Goal: Task Accomplishment & Management: Complete application form

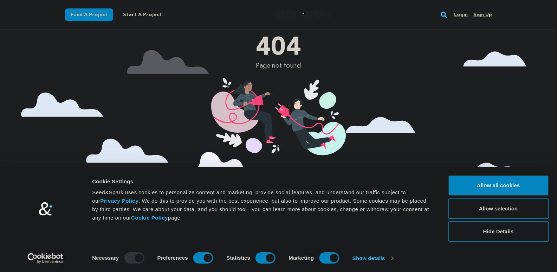
click at [489, 17] on link "Sign up" at bounding box center [482, 14] width 19 height 11
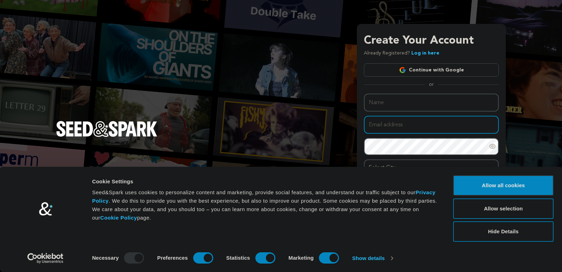
click at [419, 116] on input "Email address" at bounding box center [431, 125] width 135 height 18
click at [416, 100] on input "Name" at bounding box center [431, 102] width 135 height 18
click at [436, 78] on div "Create Your Account Already Registered? Log in here Continue with Google or eyJ…" at bounding box center [431, 134] width 135 height 204
click at [419, 108] on input "Name" at bounding box center [431, 102] width 135 height 18
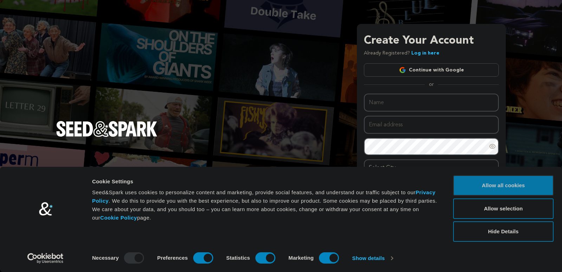
click at [520, 189] on button "Allow all cookies" at bounding box center [503, 185] width 100 height 20
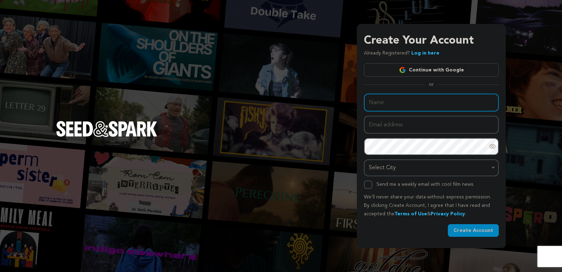
click at [399, 109] on input "Name" at bounding box center [431, 102] width 135 height 18
type input "Dewalangit77"
click at [410, 124] on input "Email address" at bounding box center [431, 125] width 135 height 18
type input "dewalangit77.official@gmail.com"
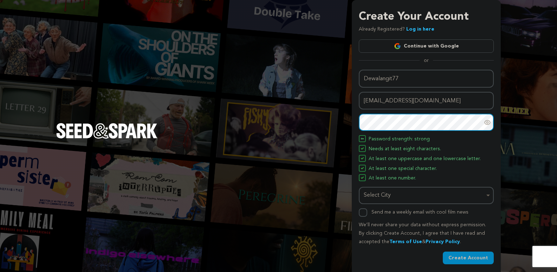
click at [388, 201] on div "Select City Remove item" at bounding box center [426, 195] width 128 height 13
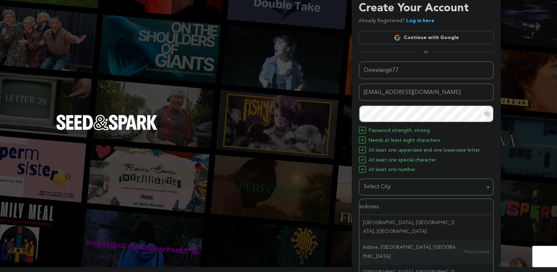
scroll to position [16, 0]
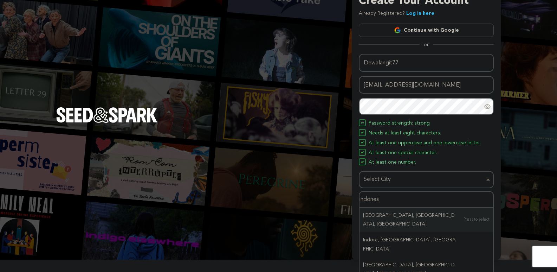
type input "indonesia"
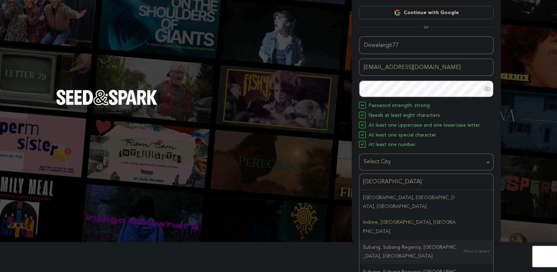
scroll to position [4, 0]
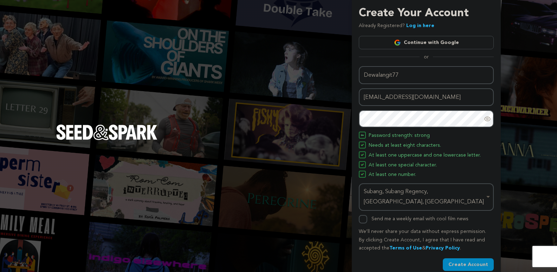
click at [362, 215] on input "Send me a weekly email with cool film news" at bounding box center [363, 219] width 8 height 8
click at [364, 215] on input "Send me a weekly email with cool film news" at bounding box center [363, 219] width 8 height 8
checkbox input "false"
click at [476, 258] on button "Create Account" at bounding box center [468, 264] width 51 height 13
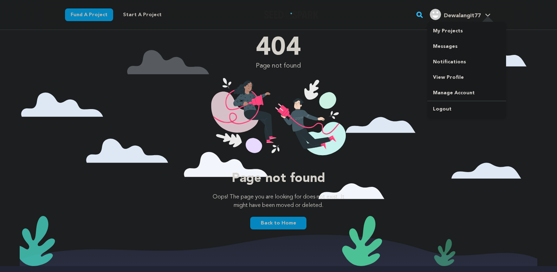
click at [471, 18] on span "Dewalangit77" at bounding box center [462, 16] width 37 height 6
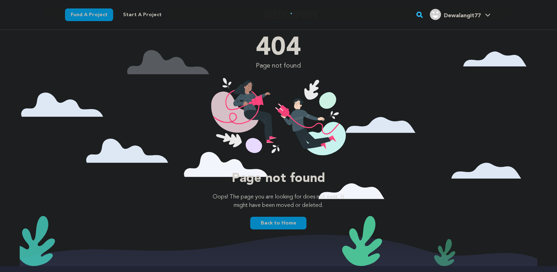
click at [471, 17] on span "Dewalangit77" at bounding box center [462, 16] width 37 height 6
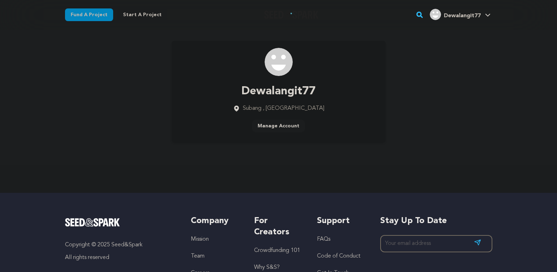
click at [291, 127] on link "Manage Account" at bounding box center [278, 125] width 53 height 13
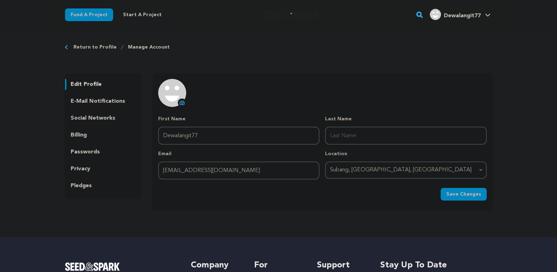
click at [182, 104] on icon at bounding box center [182, 103] width 3 height 2
click at [393, 139] on input "Last Name" at bounding box center [405, 135] width 161 height 18
type input "Official"
click at [462, 185] on form "First Name First Name Dewalangit77 Last Name Last Name Official Email Email dew…" at bounding box center [322, 157] width 328 height 85
click at [464, 192] on span "Save Changes" at bounding box center [463, 193] width 35 height 7
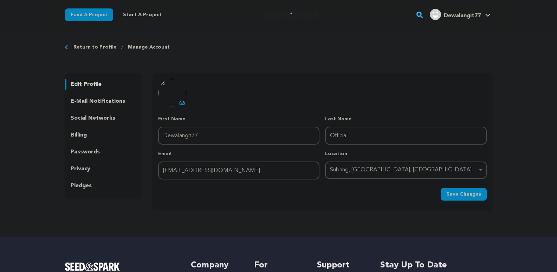
click at [102, 120] on p "social networks" at bounding box center [93, 118] width 45 height 8
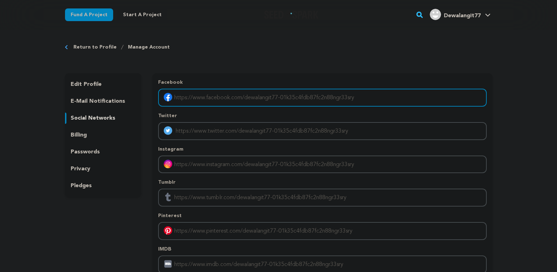
click at [240, 99] on input "Enter facebook profile link" at bounding box center [322, 98] width 328 height 18
click at [217, 90] on input "Enter facebook profile link" at bounding box center [322, 98] width 328 height 18
paste input "https://www.facebook.com/groups/1038310874651315/"
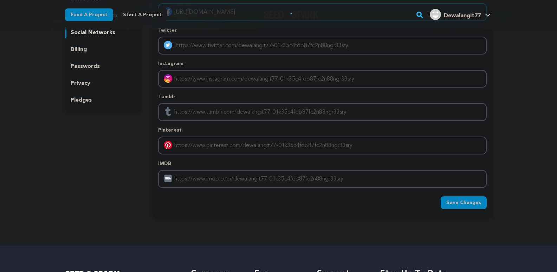
scroll to position [105, 0]
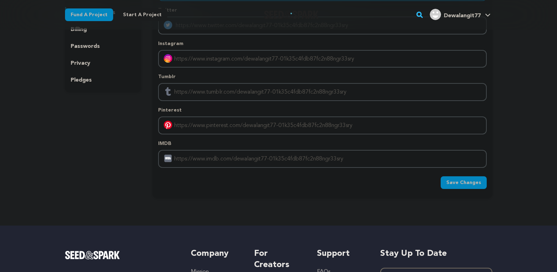
type input "https://www.facebook.com/groups/1038310874651315/"
click at [465, 183] on span "Save Changes" at bounding box center [463, 182] width 35 height 7
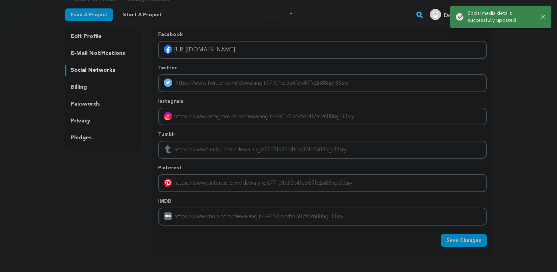
scroll to position [0, 0]
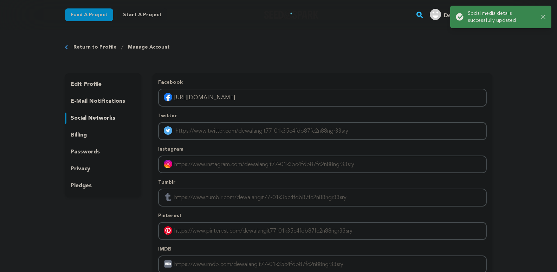
click at [525, 73] on div "Return to Profile Manage Account edit profile e-mail notifications social netwo…" at bounding box center [278, 175] width 557 height 290
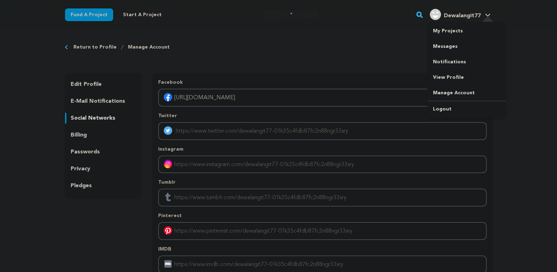
click at [484, 16] on link "Dewalangit77 Dewalangit77" at bounding box center [460, 13] width 64 height 13
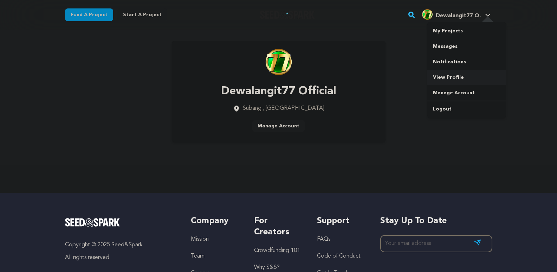
click at [457, 73] on link "View Profile" at bounding box center [466, 77] width 79 height 15
click at [142, 18] on link "Start a project" at bounding box center [142, 14] width 50 height 13
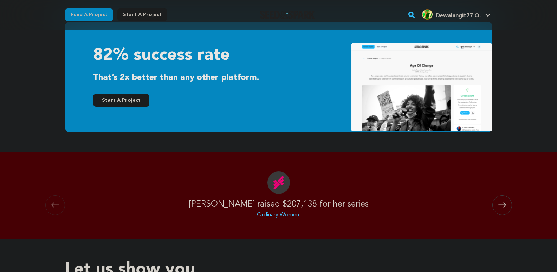
scroll to position [211, 0]
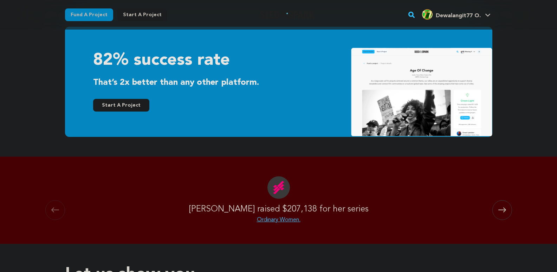
click at [125, 104] on button "Start A Project" at bounding box center [121, 105] width 56 height 13
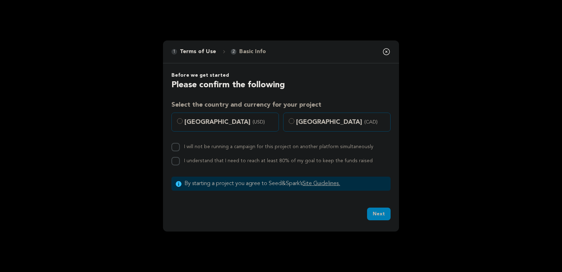
click at [183, 144] on div "I will not be running a campaign for this project on another platform simultane…" at bounding box center [280, 147] width 219 height 8
click at [383, 51] on icon "button" at bounding box center [386, 51] width 8 height 8
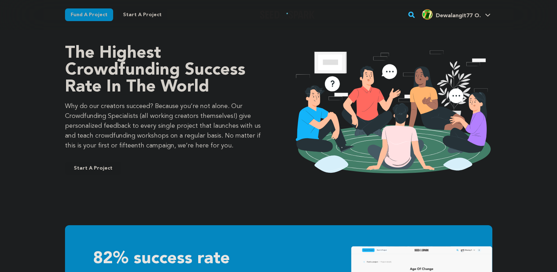
scroll to position [0, 0]
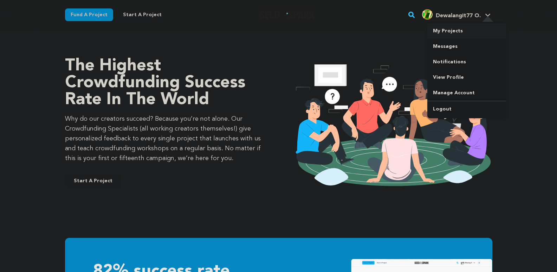
click at [468, 32] on link "My Projects" at bounding box center [466, 30] width 79 height 15
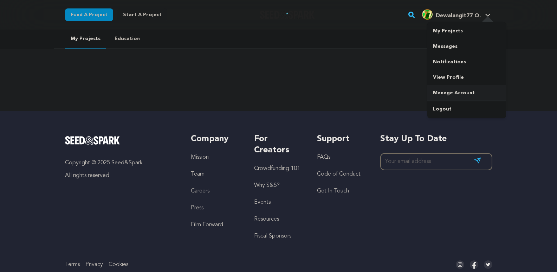
click at [458, 91] on link "Manage Account" at bounding box center [466, 92] width 79 height 15
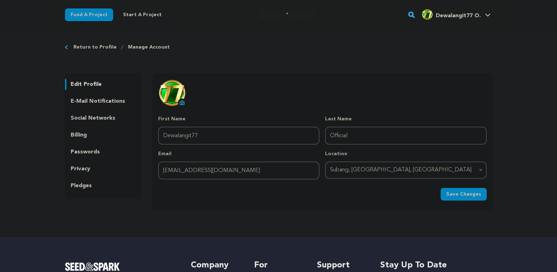
click at [83, 171] on p "privacy" at bounding box center [81, 168] width 20 height 8
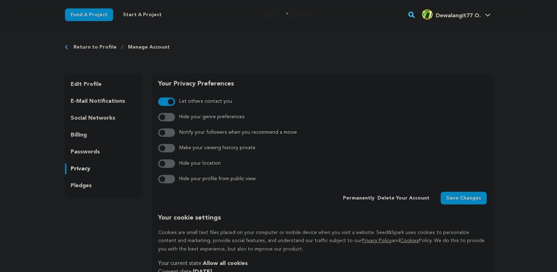
click at [88, 147] on div "passwords" at bounding box center [103, 151] width 77 height 11
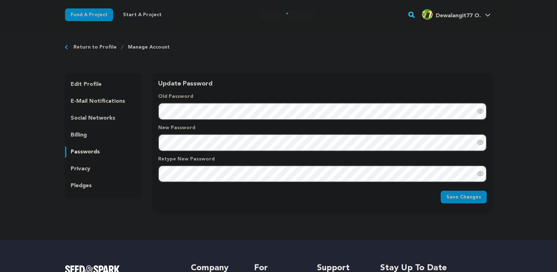
click at [80, 133] on p "billing" at bounding box center [79, 135] width 16 height 8
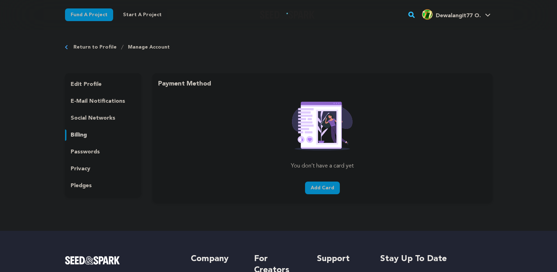
click at [91, 118] on p "social networks" at bounding box center [93, 118] width 45 height 8
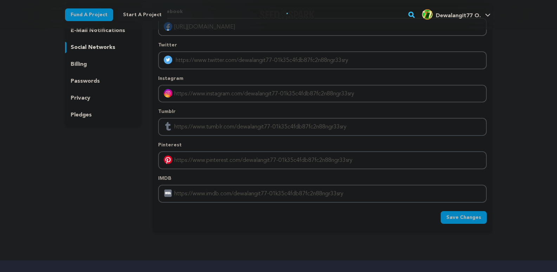
scroll to position [70, 0]
click at [80, 118] on p "pledges" at bounding box center [81, 115] width 21 height 8
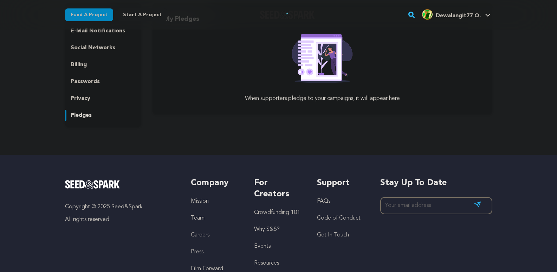
click at [87, 92] on div "edit profile e-mail notifications social networks billing passwords privacy ple…" at bounding box center [103, 65] width 77 height 124
click at [84, 101] on p "privacy" at bounding box center [81, 98] width 20 height 8
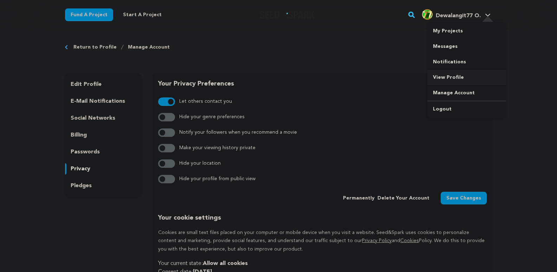
click at [446, 78] on link "View Profile" at bounding box center [466, 77] width 79 height 15
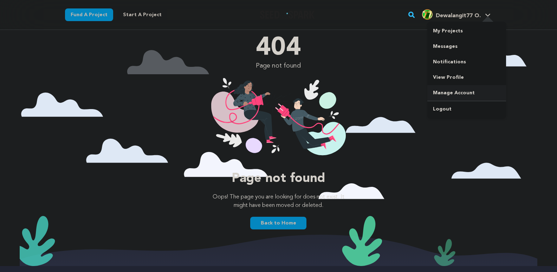
click at [465, 94] on link "Manage Account" at bounding box center [466, 92] width 79 height 15
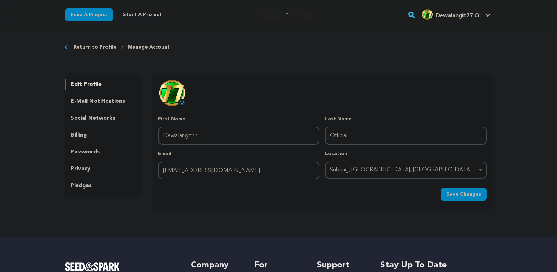
click at [87, 168] on p "privacy" at bounding box center [81, 168] width 20 height 8
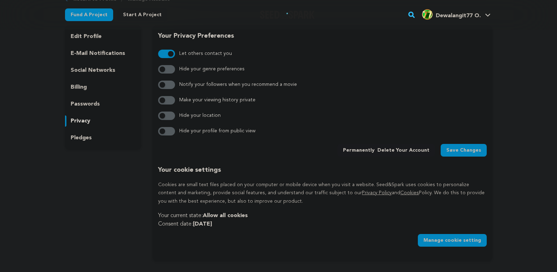
scroll to position [35, 0]
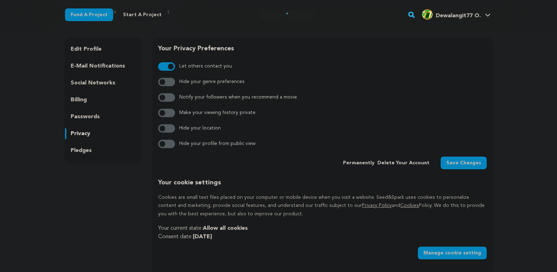
click at [87, 83] on p "social networks" at bounding box center [93, 83] width 45 height 8
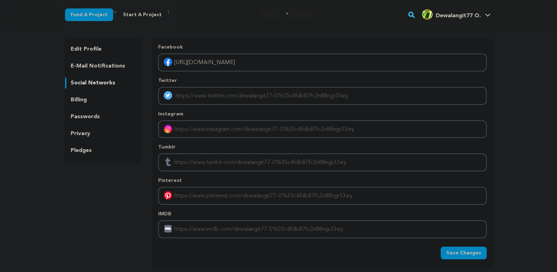
click at [83, 46] on p "edit profile" at bounding box center [86, 49] width 31 height 8
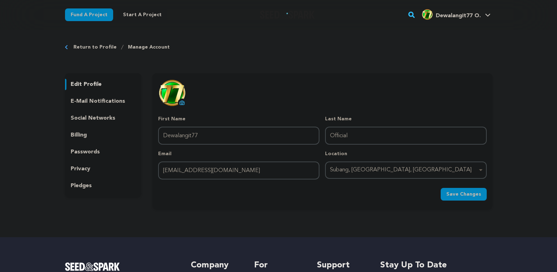
click at [86, 188] on p "pledges" at bounding box center [81, 185] width 21 height 8
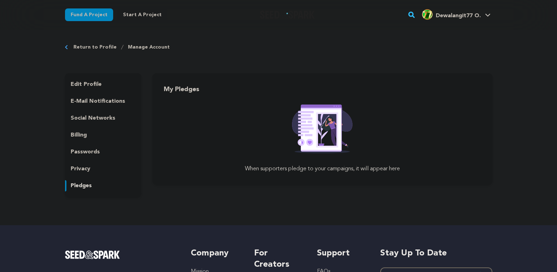
click at [320, 153] on div "When supporters pledge to your campaigns, it will appear here" at bounding box center [321, 139] width 339 height 79
click at [123, 11] on link "Start a project" at bounding box center [142, 14] width 50 height 13
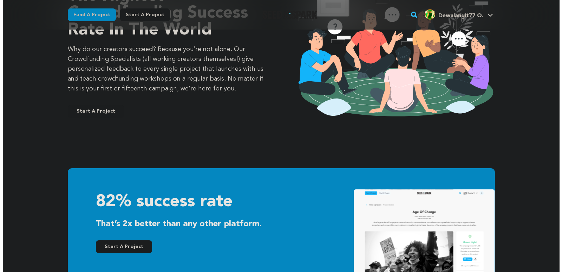
scroll to position [70, 0]
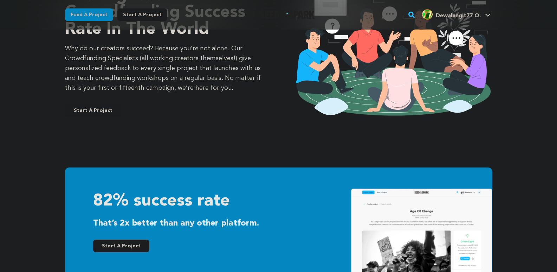
click at [118, 247] on button "Start A Project" at bounding box center [121, 245] width 56 height 13
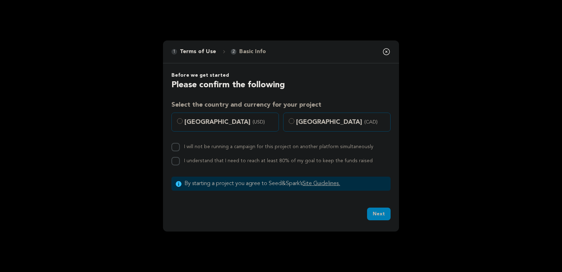
click at [181, 120] on input "[GEOGRAPHIC_DATA] (USD)" at bounding box center [180, 121] width 6 height 6
radio input "true"
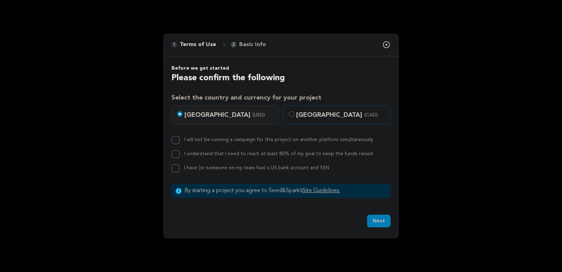
drag, startPoint x: 176, startPoint y: 138, endPoint x: 287, endPoint y: 168, distance: 114.3
click at [265, 157] on div "I will not be running a campaign for this project on another platform simultane…" at bounding box center [280, 154] width 219 height 37
click at [371, 214] on div "Next Ok, Got it" at bounding box center [281, 222] width 236 height 32
click at [376, 221] on button "Next" at bounding box center [379, 220] width 24 height 13
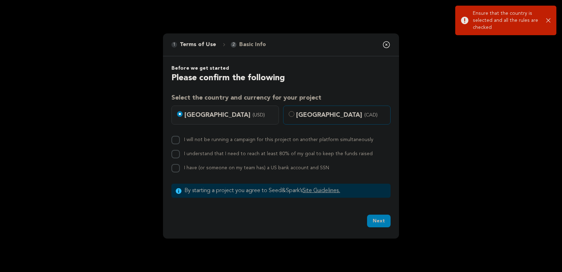
click at [290, 114] on input "Canada (CAD)" at bounding box center [292, 114] width 6 height 6
radio input "true"
click at [175, 142] on input "I will not be running a campaign for this project on another platform simultane…" at bounding box center [175, 140] width 8 height 8
checkbox input "true"
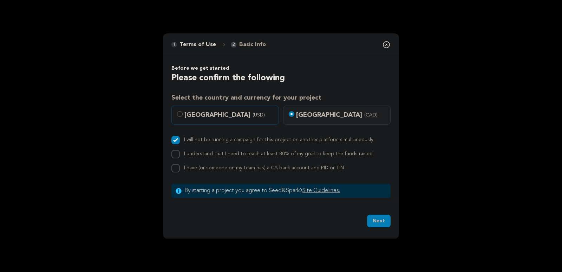
click at [173, 155] on input "I understand that I need to reach at least 80% of my goal to keep the funds rai…" at bounding box center [175, 154] width 8 height 8
checkbox input "true"
click at [176, 168] on input "I have (or someone on my team has) a CA bank account and PID or TIN" at bounding box center [175, 168] width 8 height 8
checkbox input "true"
click at [372, 222] on button "Next" at bounding box center [379, 220] width 24 height 13
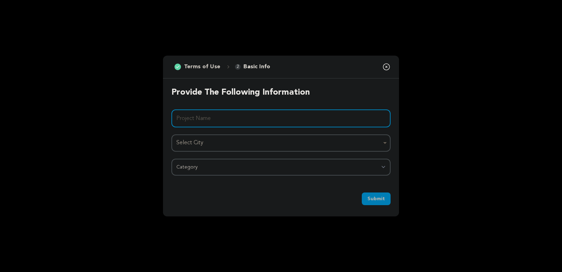
click at [226, 123] on input "Project Name" at bounding box center [280, 118] width 219 height 18
click at [221, 149] on div "Select City Select City Remove item" at bounding box center [280, 142] width 219 height 17
type input "Dewalangit77"
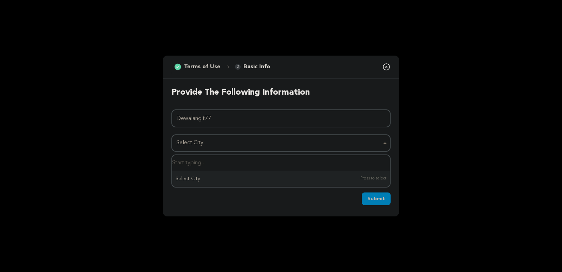
click at [247, 146] on div "Select City Remove item" at bounding box center [278, 143] width 205 height 10
click at [229, 163] on input "Select City" at bounding box center [281, 163] width 218 height 16
type input "a"
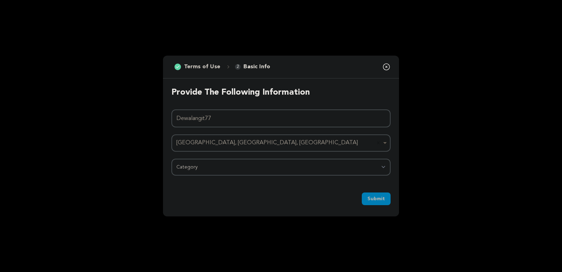
click at [214, 176] on div "Provide the following information Project Name Dewalangit77 Atlanta, GA, USA At…" at bounding box center [281, 130] width 236 height 105
click at [215, 169] on select "Category Film Feature Film Short Series Film Festival Company Music Video VR Ex…" at bounding box center [280, 166] width 219 height 17
select select "10891"
click at [171, 158] on select "Category Film Feature Film Short Series Film Festival Company Music Video VR Ex…" at bounding box center [280, 166] width 219 height 17
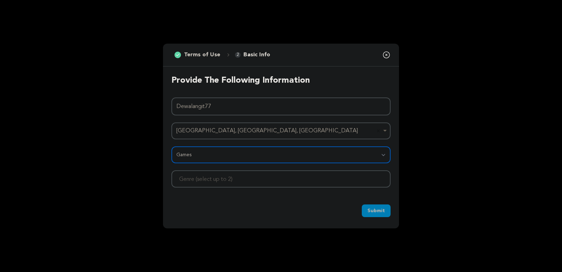
click at [268, 179] on div at bounding box center [280, 178] width 219 height 17
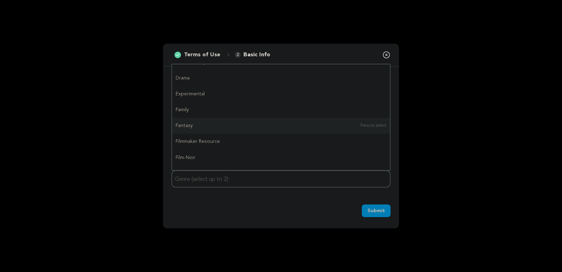
scroll to position [0, 0]
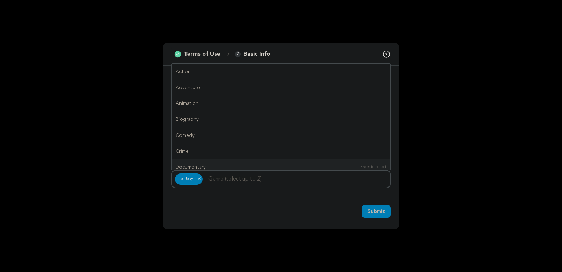
click at [377, 210] on span "Submit" at bounding box center [376, 211] width 18 height 7
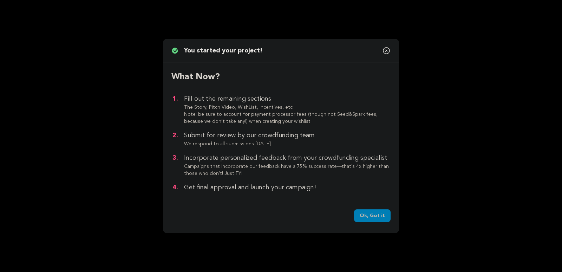
click at [374, 218] on link "Ok, Got it" at bounding box center [372, 215] width 37 height 13
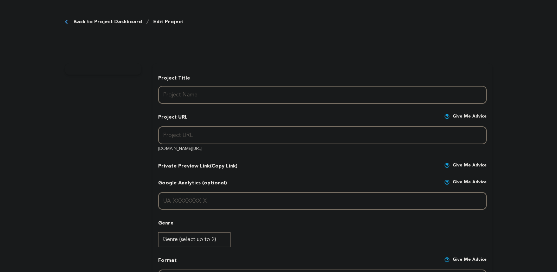
type input "Dewalangit77"
type input "dewalangit77"
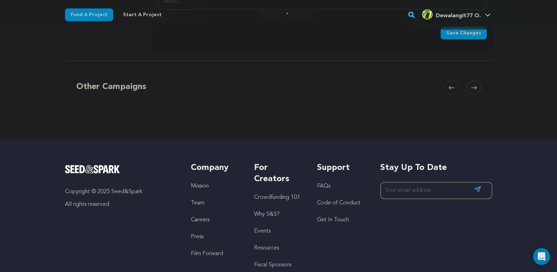
scroll to position [916, 0]
